Goal: Information Seeking & Learning: Learn about a topic

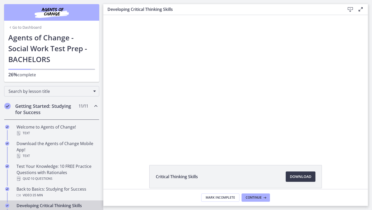
click at [68, 107] on h2 "Getting Started: Studying for Success" at bounding box center [46, 109] width 63 height 12
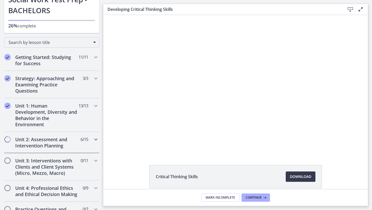
click at [68, 143] on h2 "Unit 2: Assessment and Intervention Planning" at bounding box center [46, 142] width 63 height 12
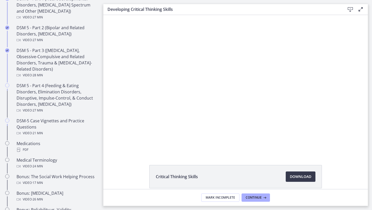
scroll to position [261, 0]
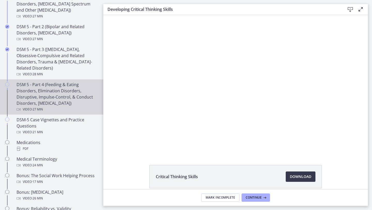
click at [4, 83] on div "Chapters" at bounding box center [7, 98] width 6 height 35
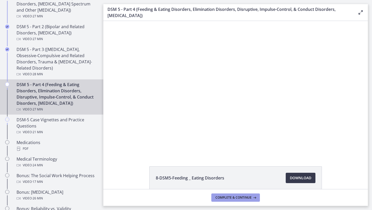
click at [243, 194] on button "Complete & continue" at bounding box center [235, 197] width 49 height 8
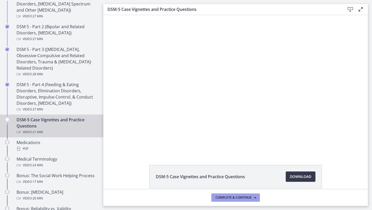
click at [243, 195] on button "Complete & continue" at bounding box center [235, 197] width 49 height 8
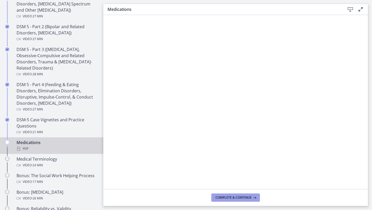
click at [225, 196] on span "Complete & continue" at bounding box center [233, 197] width 36 height 4
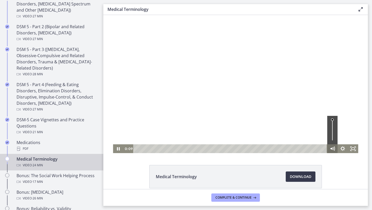
click at [333, 148] on icon "Mute" at bounding box center [333, 148] width 1 height 1
click at [334, 148] on icon "Unmute" at bounding box center [333, 148] width 1 height 1
click at [343, 148] on icon "Show settings menu" at bounding box center [342, 148] width 10 height 9
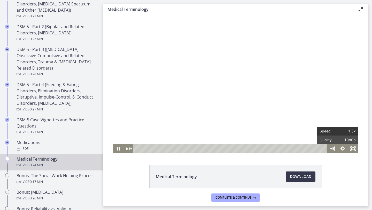
click at [340, 130] on span "1.5x" at bounding box center [346, 130] width 18 height 9
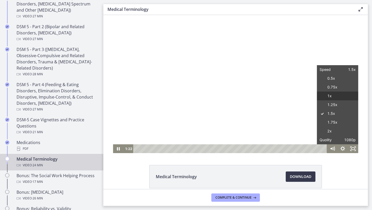
click at [331, 97] on label "1x" at bounding box center [337, 95] width 41 height 9
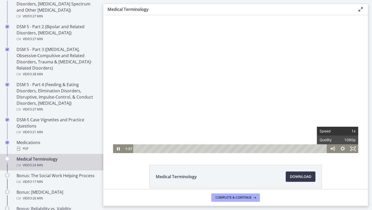
click at [337, 131] on span "1x" at bounding box center [346, 130] width 18 height 9
click at [340, 146] on icon "Show settings menu" at bounding box center [342, 148] width 10 height 9
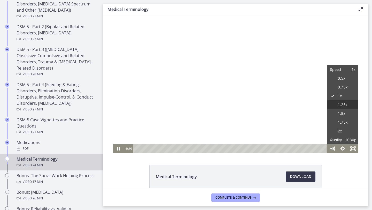
click at [341, 106] on label "1.25x" at bounding box center [342, 104] width 31 height 9
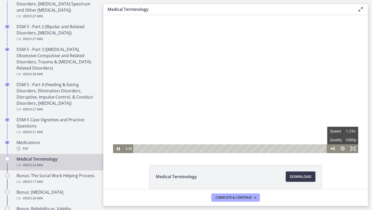
click at [359, 181] on div "Medical Terminology Download Opens in a new window" at bounding box center [235, 189] width 264 height 48
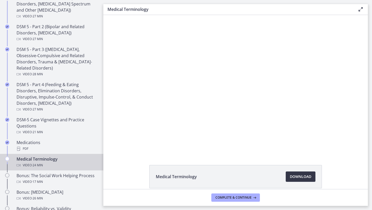
click at [303, 176] on span "Download Opens in a new window" at bounding box center [300, 176] width 21 height 6
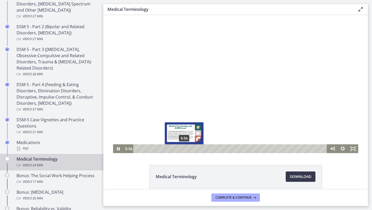
click at [184, 148] on div "5:56" at bounding box center [230, 148] width 187 height 9
click at [188, 148] on div "6:25" at bounding box center [230, 148] width 187 height 9
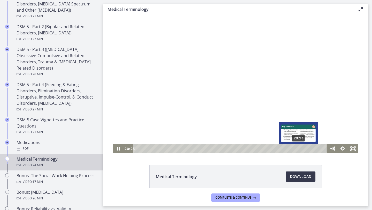
click at [299, 149] on div "20:23" at bounding box center [230, 148] width 187 height 9
click at [301, 149] on div "20:44" at bounding box center [230, 148] width 187 height 9
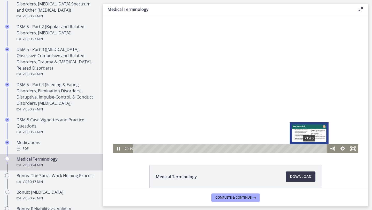
click at [309, 149] on div "21:43" at bounding box center [230, 148] width 187 height 9
click at [311, 149] on div "21:58" at bounding box center [230, 148] width 187 height 9
click at [313, 149] on div "22:12" at bounding box center [230, 148] width 187 height 9
click at [316, 149] on div "22:31" at bounding box center [230, 148] width 187 height 9
click at [319, 149] on div "22:57" at bounding box center [230, 148] width 187 height 9
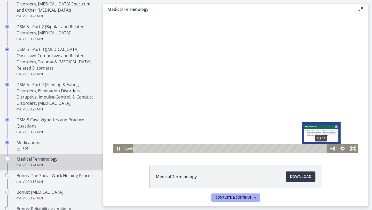
click at [321, 149] on div "23:14" at bounding box center [230, 148] width 187 height 9
click at [321, 149] on div "Playbar" at bounding box center [320, 148] width 3 height 3
click at [323, 149] on div "23:28" at bounding box center [230, 148] width 187 height 9
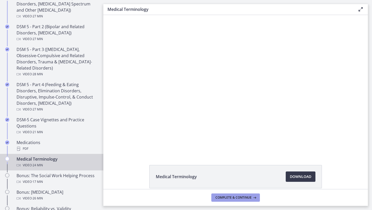
click at [248, 197] on span "Complete & continue" at bounding box center [233, 197] width 36 height 4
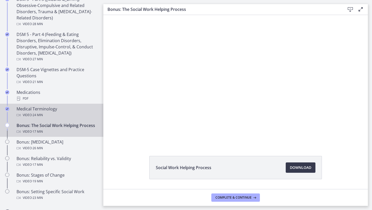
scroll to position [303, 0]
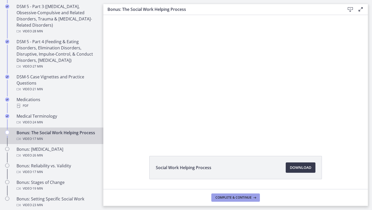
click at [257, 198] on button "Complete & continue" at bounding box center [235, 197] width 49 height 8
